Goal: Complete application form

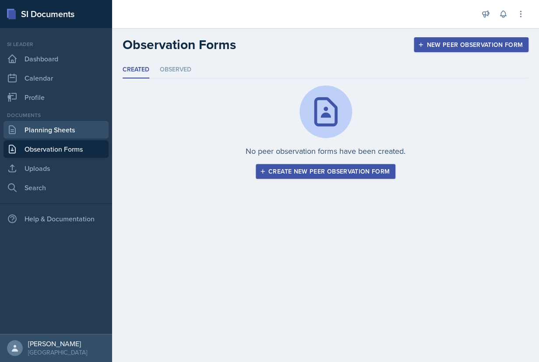
click at [56, 133] on link "Planning Sheets" at bounding box center [56, 130] width 105 height 18
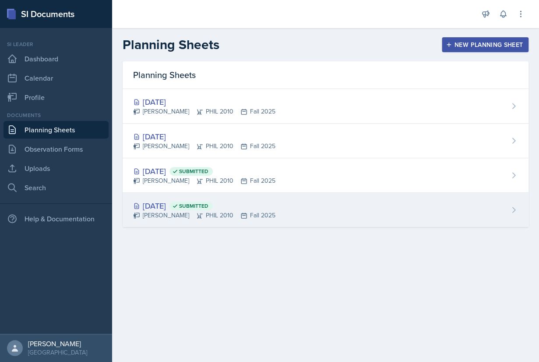
click at [198, 201] on div "[DATE] Submitted" at bounding box center [204, 206] width 142 height 12
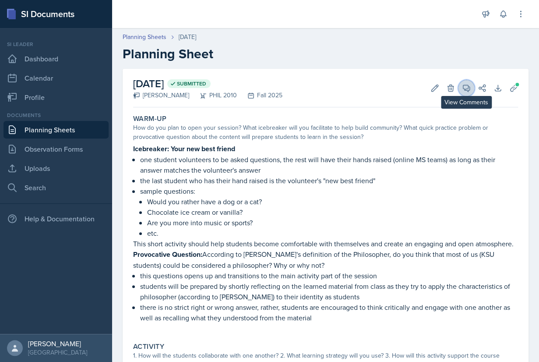
click at [464, 86] on icon at bounding box center [466, 88] width 9 height 9
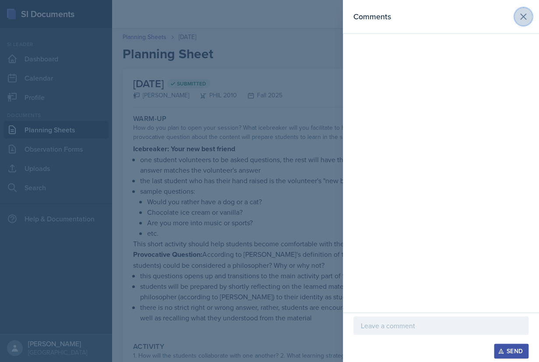
click at [523, 14] on icon at bounding box center [523, 16] width 11 height 11
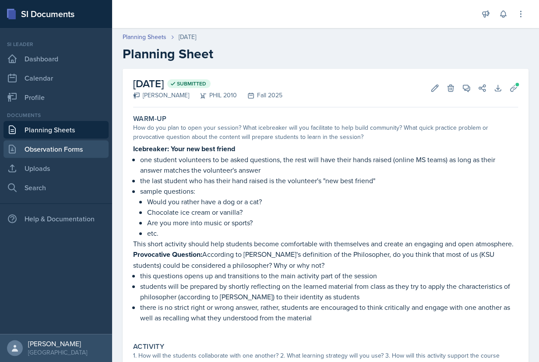
click at [53, 148] on link "Observation Forms" at bounding box center [56, 149] width 105 height 18
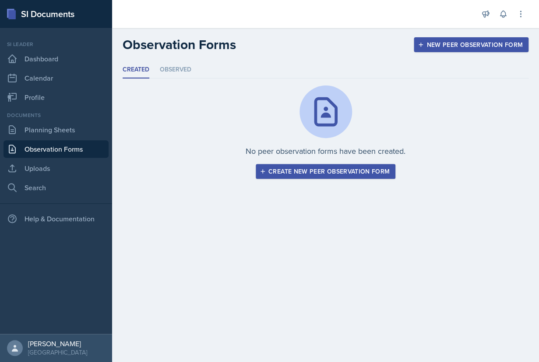
click at [313, 171] on div "Create new peer observation form" at bounding box center [325, 171] width 128 height 7
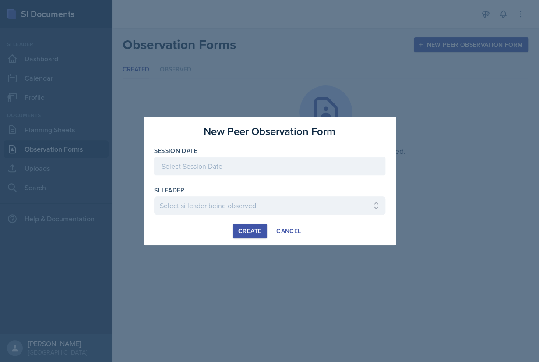
click at [267, 166] on div at bounding box center [269, 166] width 231 height 18
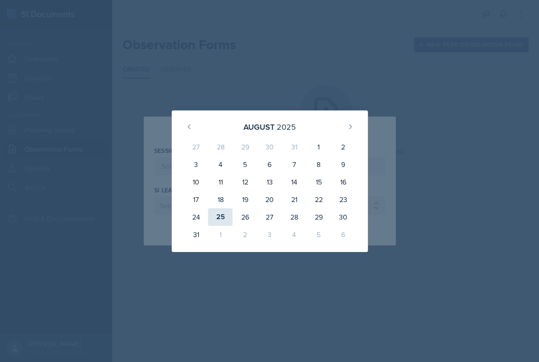
click at [224, 216] on div "25" at bounding box center [220, 217] width 25 height 18
type input "[DATE]"
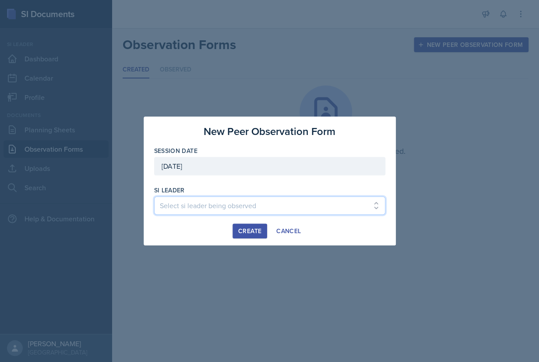
click at [154, 196] on select "Select si leader being observed [PERSON_NAME] / PSYC 2500 / The Phantoms of The…" at bounding box center [269, 205] width 231 height 18
select select "fc8991d8-f871-45fa-ad77-afa523526b08"
click option "[PERSON_NAME] / PSYC 2500 / The Phantoms of The Opera" at bounding box center [0, 0] width 0 height 0
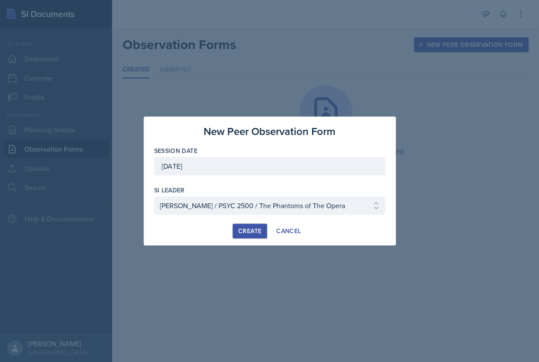
click at [249, 228] on div "Create" at bounding box center [249, 230] width 23 height 7
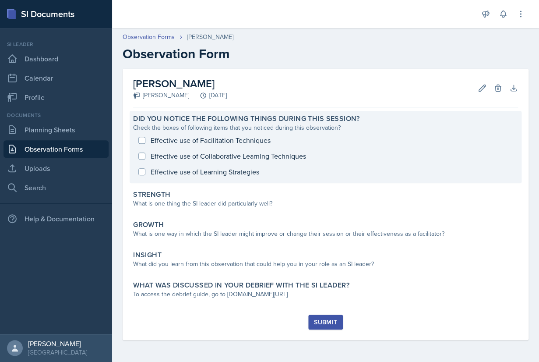
click at [141, 140] on div "Effective use of Facilitation Techniques Effective use of Collaborative Learnin…" at bounding box center [325, 155] width 385 height 47
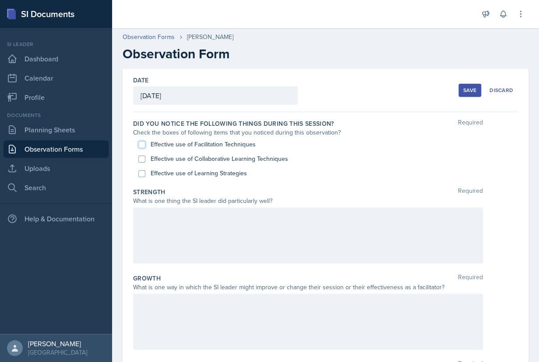
click at [140, 144] on input "Effective use of Facilitation Techniques" at bounding box center [141, 144] width 7 height 7
checkbox input "true"
click at [142, 172] on input "Effective use of Learning Strategies" at bounding box center [141, 173] width 7 height 7
checkbox input "true"
click at [143, 158] on input "Effective use of Collaborative Learning Techniques" at bounding box center [141, 158] width 7 height 7
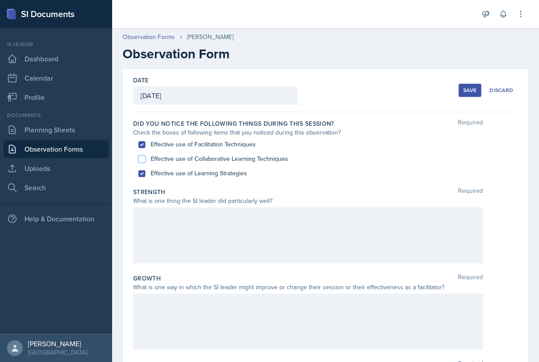
checkbox input "true"
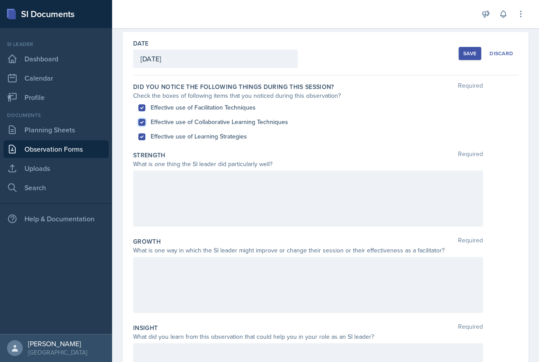
scroll to position [47, 0]
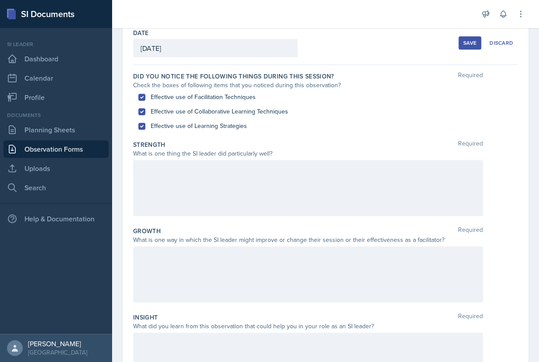
click at [248, 186] on div at bounding box center [308, 188] width 350 height 56
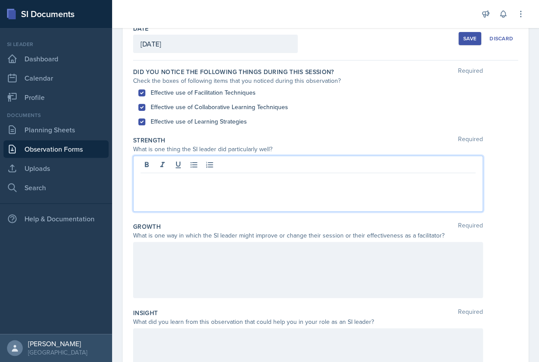
scroll to position [48, 0]
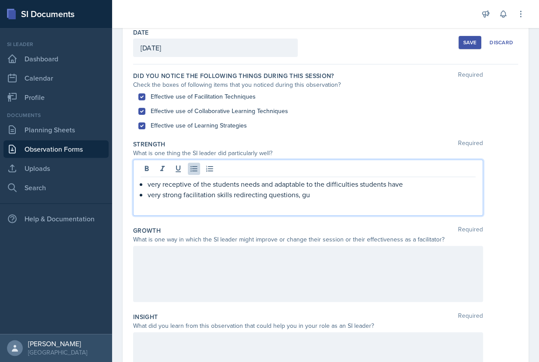
click at [233, 195] on p "very strong facilitation skills redirecting questions, gu" at bounding box center [311, 194] width 328 height 11
click at [343, 199] on p "very strong facilitation skills such as redirecting questions, gu" at bounding box center [311, 194] width 328 height 11
click at [333, 196] on p "very strong facilitation skills such as redirecting questions, guing students t…" at bounding box center [311, 194] width 328 height 11
click at [447, 199] on p "very strong facilitation skills such as redirecting questions, guiding students…" at bounding box center [311, 194] width 328 height 11
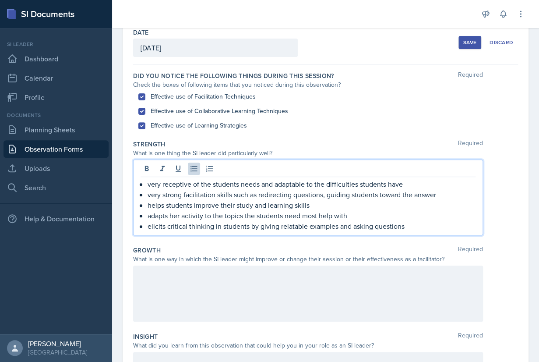
click at [250, 290] on div at bounding box center [308, 293] width 350 height 56
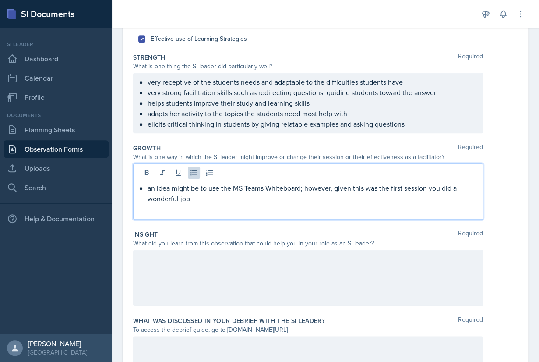
scroll to position [137, 0]
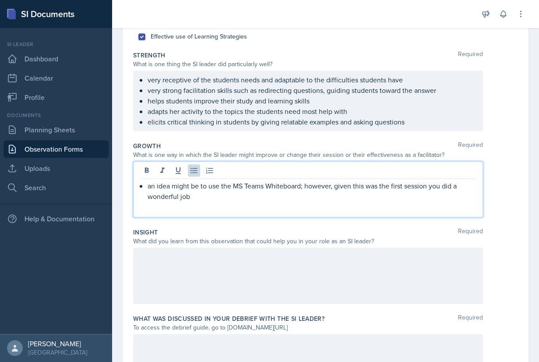
click at [206, 296] on div at bounding box center [308, 275] width 350 height 56
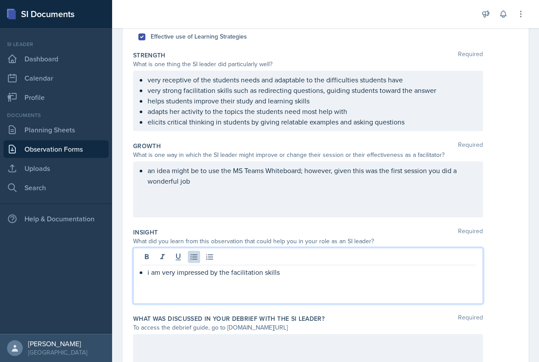
click at [227, 274] on p "i am very impressed by the facilitation skills" at bounding box center [311, 272] width 328 height 11
click at [292, 272] on p "i am very impressed by your facilitation skills" at bounding box center [311, 272] width 328 height 11
click at [150, 274] on p "i am very impressed by your facilitation skills and your ability to quickly ada…" at bounding box center [311, 272] width 328 height 11
click at [169, 283] on p "I" at bounding box center [311, 282] width 328 height 11
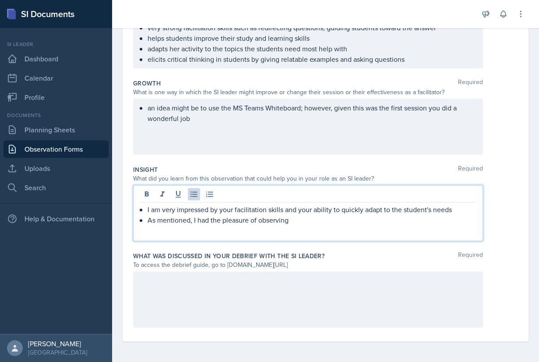
scroll to position [200, 0]
click at [213, 292] on div at bounding box center [308, 298] width 350 height 56
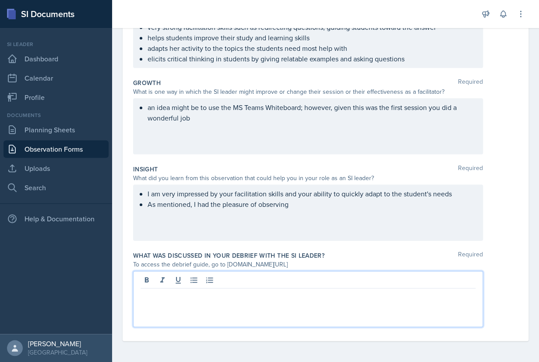
click at [265, 264] on div "To access the debrief guide, go to [DOMAIN_NAME][URL]" at bounding box center [308, 264] width 350 height 9
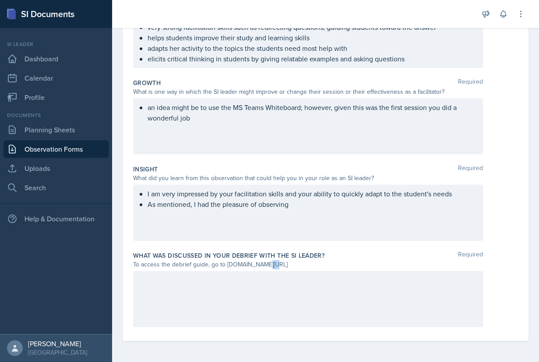
click at [265, 264] on div "To access the debrief guide, go to [DOMAIN_NAME][URL]" at bounding box center [308, 264] width 350 height 9
click at [344, 261] on div "To access the debrief guide, go to [DOMAIN_NAME][URL]" at bounding box center [308, 264] width 350 height 9
drag, startPoint x: 320, startPoint y: 264, endPoint x: 225, endPoint y: 263, distance: 94.5
click at [225, 263] on div "To access the debrief guide, go to [DOMAIN_NAME][URL]" at bounding box center [308, 264] width 350 height 9
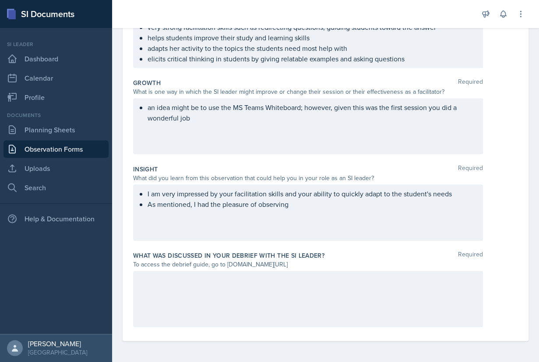
copy div "[DOMAIN_NAME][URL]"
click at [180, 287] on div at bounding box center [308, 298] width 350 height 56
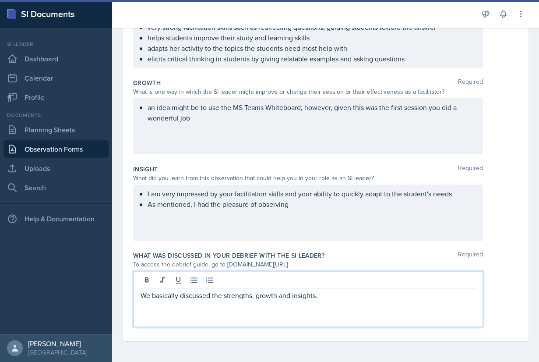
click at [214, 297] on p "We basically discussed the strengths, growth and insights." at bounding box center [307, 295] width 335 height 11
click at [341, 298] on p "We basically discussed the strengths, growth and insights." at bounding box center [307, 295] width 335 height 11
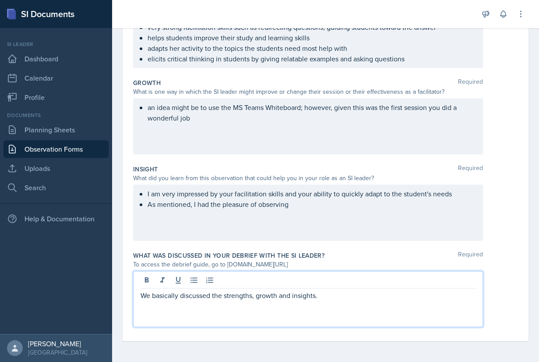
click at [305, 206] on div "I am very impressed by your facilitation skills and your ability to quickly ada…" at bounding box center [307, 198] width 335 height 21
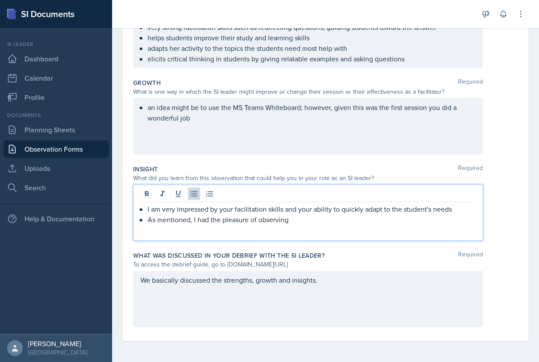
click at [309, 216] on p "As mentioned, I had the pleasure of observing" at bounding box center [311, 219] width 328 height 11
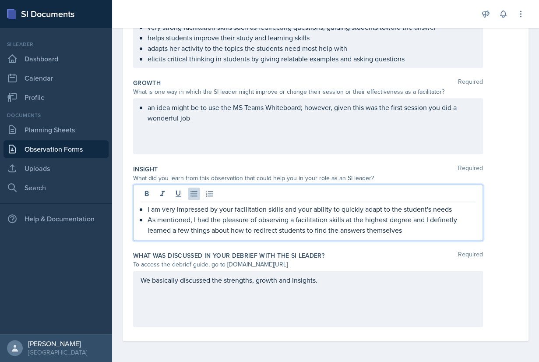
click at [438, 223] on p "As mentioned, I had the pleasure of observing a facilitation skills at the high…" at bounding box center [311, 224] width 328 height 21
click at [410, 226] on p "As mentioned, I had the pleasure of observing a facilitation skills at the high…" at bounding box center [311, 224] width 328 height 21
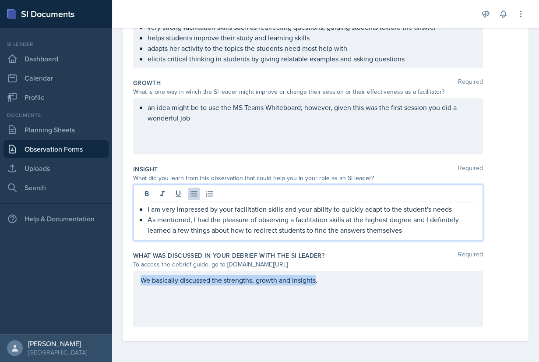
click at [317, 281] on div "We basically discussed the strengths, growth and insights." at bounding box center [308, 298] width 350 height 56
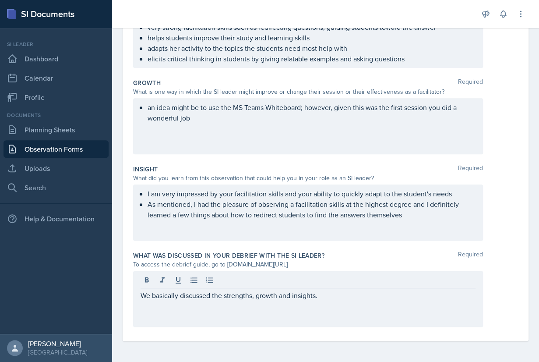
click at [325, 302] on div "We basically discussed the strengths, growth and insights." at bounding box center [308, 298] width 350 height 56
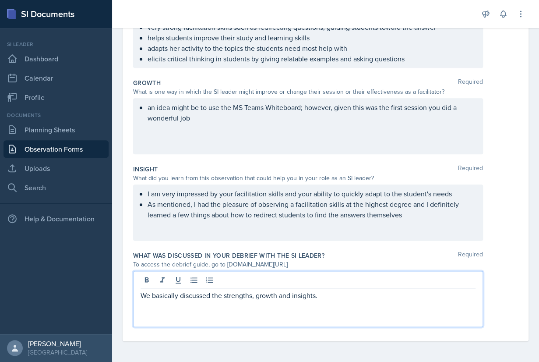
click at [325, 295] on p "We basically discussed the strengths, growth and insights." at bounding box center [307, 295] width 335 height 11
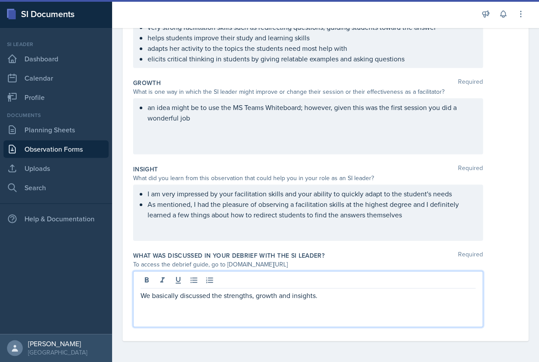
click at [252, 298] on p "We basically discussed the strengths, growth and insights." at bounding box center [307, 295] width 335 height 11
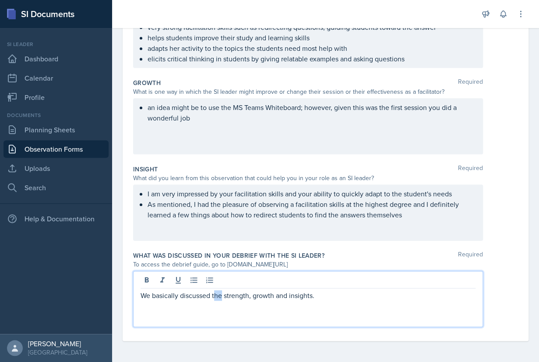
drag, startPoint x: 222, startPoint y: 297, endPoint x: 215, endPoint y: 297, distance: 7.4
click at [215, 297] on p "We basically discussed the strength, growth and insights." at bounding box center [307, 295] width 335 height 11
click at [326, 298] on p "We basically discussed strength, growth and insights." at bounding box center [307, 295] width 335 height 11
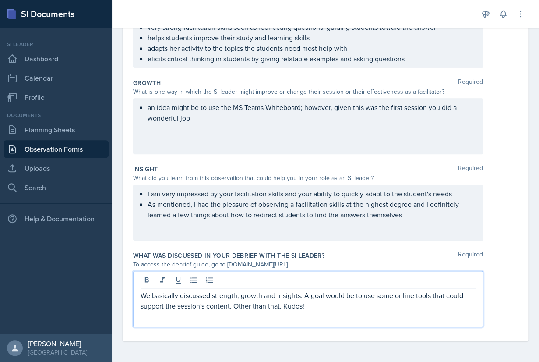
click at [294, 330] on div "What was discussed in your debrief with the SI Leader? Required To access the d…" at bounding box center [325, 290] width 385 height 86
click at [301, 280] on div "We basically discussed strength, growth and insights. A goal would be to use so…" at bounding box center [308, 298] width 350 height 56
click at [301, 296] on p "We basically discussed strength, growth and insights. A goal would be to use so…" at bounding box center [307, 300] width 335 height 21
click at [392, 297] on p "We basically discussed strength, growth and insight. A goal would be to use som…" at bounding box center [307, 300] width 335 height 21
click at [420, 297] on p "We basically discussed strength, growth and insight. A goal would be to use som…" at bounding box center [307, 300] width 335 height 21
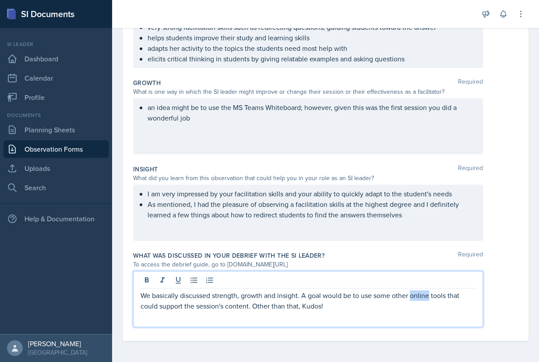
click at [420, 297] on p "We basically discussed strength, growth and insight. A goal would be to use som…" at bounding box center [307, 300] width 335 height 21
click at [432, 296] on p "We basically discussed strength, growth and insight. A goal would be to use som…" at bounding box center [307, 300] width 335 height 21
click at [384, 313] on div "We basically discussed strength, growth and insight. A goal would be to use som…" at bounding box center [308, 298] width 350 height 56
click at [323, 309] on p "We basically discussed strength, growth and insight. A goal would be to use som…" at bounding box center [307, 300] width 335 height 21
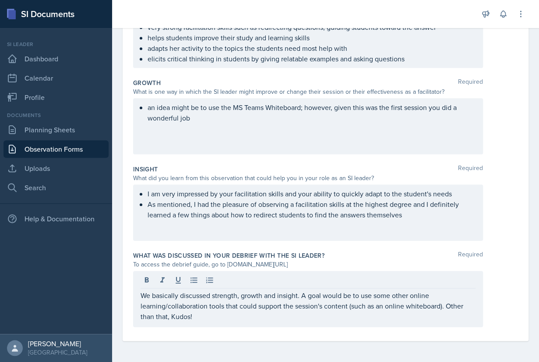
click at [326, 323] on div "We basically discussed strength, growth and insight. A goal would be to use som…" at bounding box center [308, 298] width 350 height 56
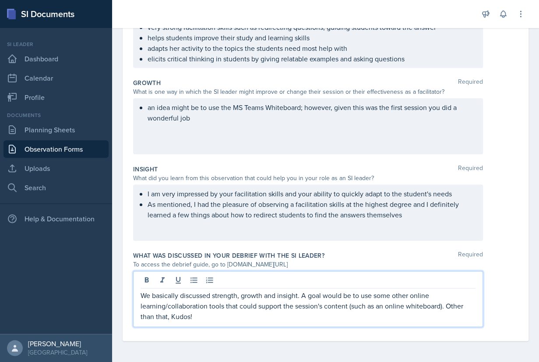
scroll to position [0, 0]
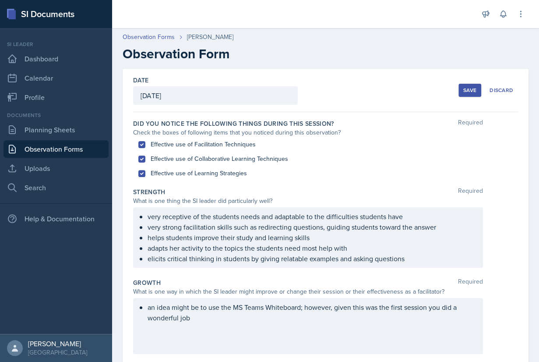
click at [467, 90] on div "Save" at bounding box center [469, 90] width 13 height 7
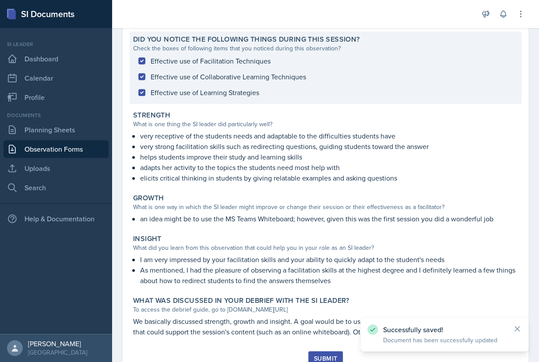
scroll to position [115, 0]
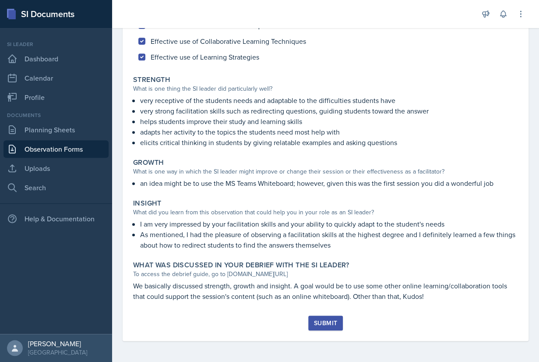
click at [324, 320] on div "Submit" at bounding box center [325, 322] width 23 height 7
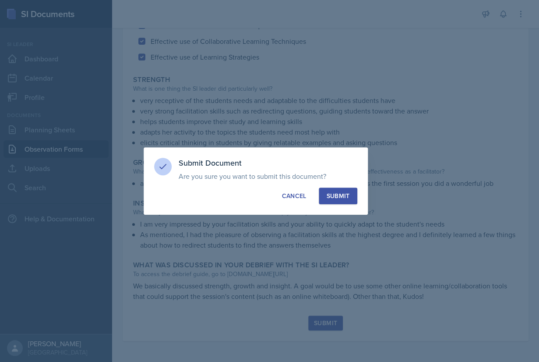
click at [337, 198] on div "Submit" at bounding box center [337, 195] width 23 height 9
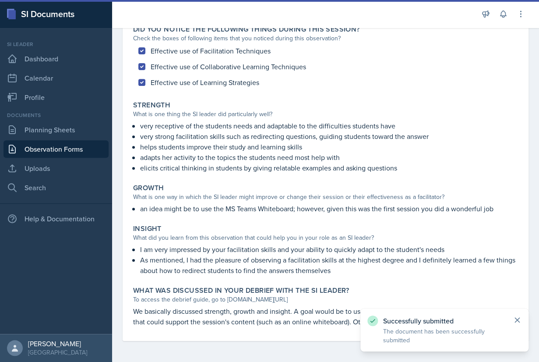
click at [516, 320] on icon at bounding box center [517, 319] width 9 height 9
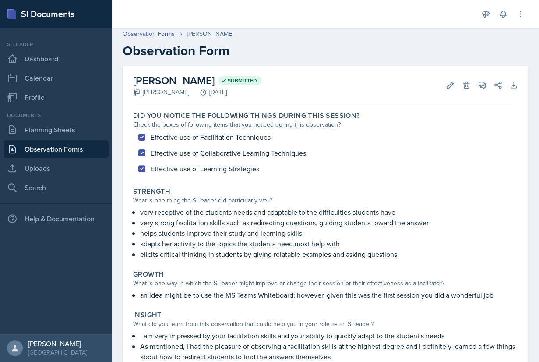
scroll to position [0, 0]
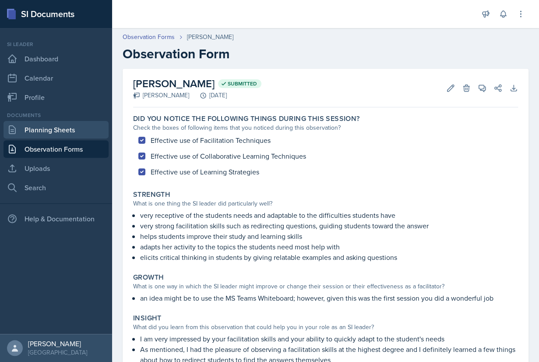
click at [50, 131] on link "Planning Sheets" at bounding box center [56, 130] width 105 height 18
